Goal: Navigation & Orientation: Find specific page/section

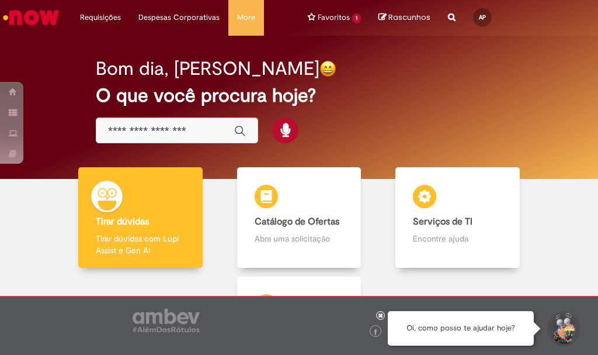
click at [136, 129] on input "Basta digitar aqui" at bounding box center [165, 130] width 115 height 13
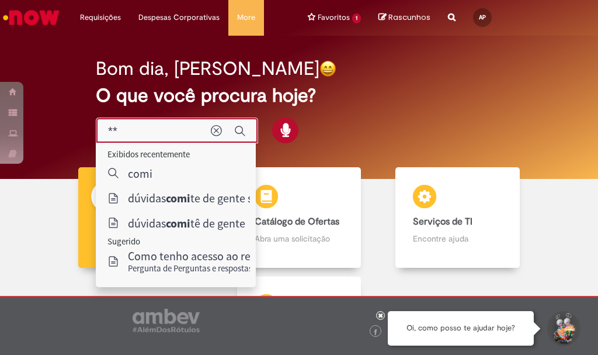
type input "*"
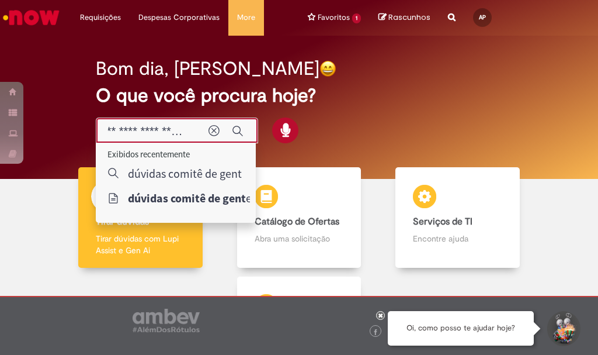
scroll to position [0, 37]
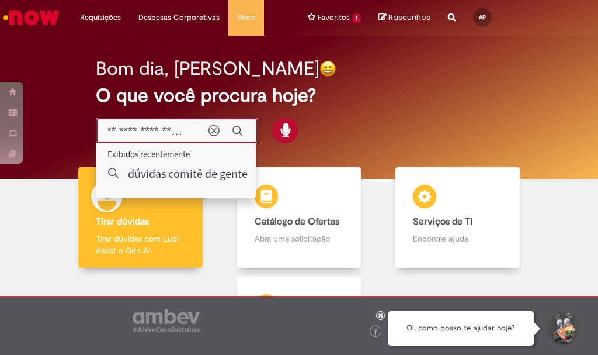
type input "**********"
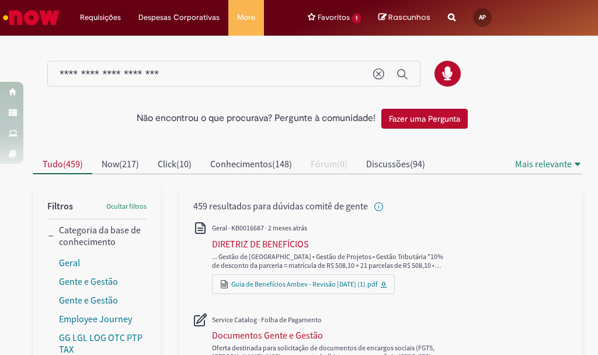
click at [443, 120] on button "Fazer uma Pergunta" at bounding box center [424, 119] width 86 height 20
click at [12, 6] on img "Ir para a Homepage" at bounding box center [31, 17] width 60 height 23
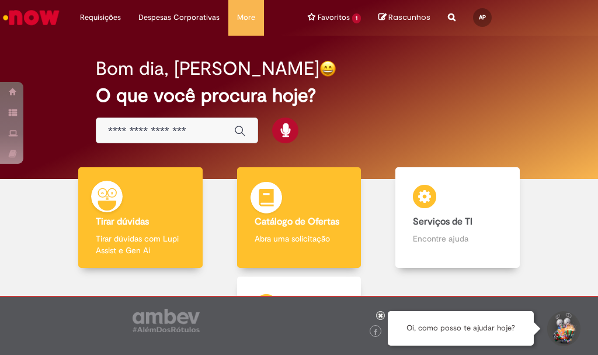
click at [294, 223] on b "Catálogo de Ofertas" at bounding box center [297, 222] width 85 height 12
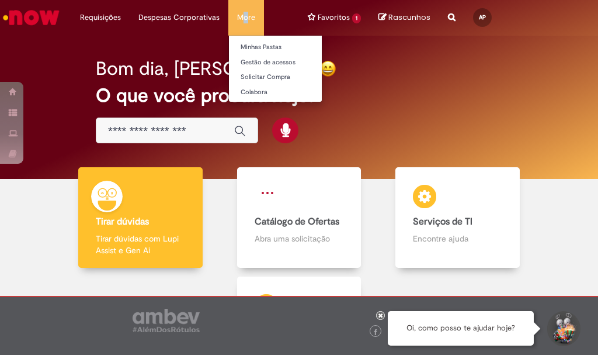
click at [241, 13] on li "More Minhas Pastas Gestão de acessos Solicitar Compra Colabora" at bounding box center [246, 17] width 36 height 35
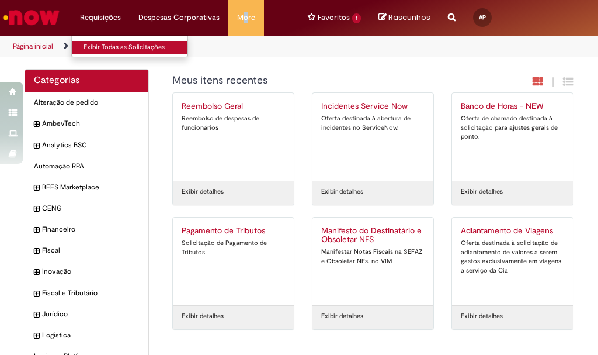
click at [102, 44] on link "Exibir Todas as Solicitações" at bounding box center [136, 47] width 129 height 13
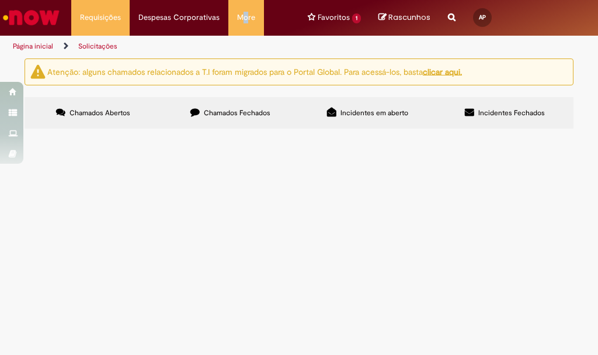
click at [0, 0] on button at bounding box center [0, 0] width 0 height 0
click at [0, 0] on div "Não há registros em Item solicitado usando este filtro" at bounding box center [0, 0] width 0 height 0
click at [33, 22] on img "Ir para a Homepage" at bounding box center [31, 17] width 60 height 23
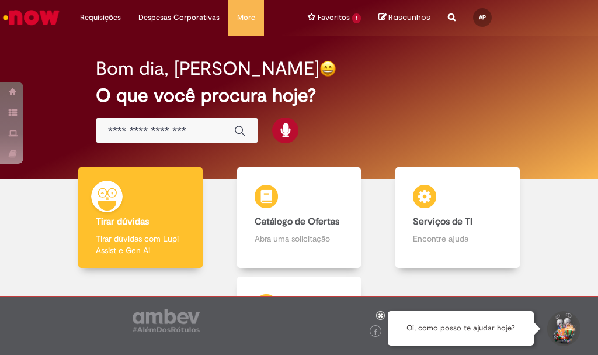
click at [405, 14] on span "Rascunhos" at bounding box center [409, 17] width 42 height 11
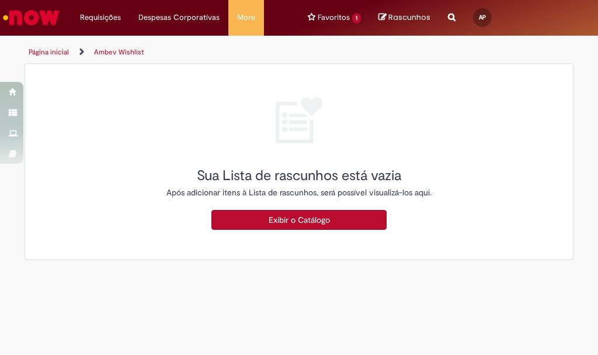
click at [39, 16] on img "Ir para a Homepage" at bounding box center [31, 17] width 60 height 23
